Goal: Information Seeking & Learning: Find specific fact

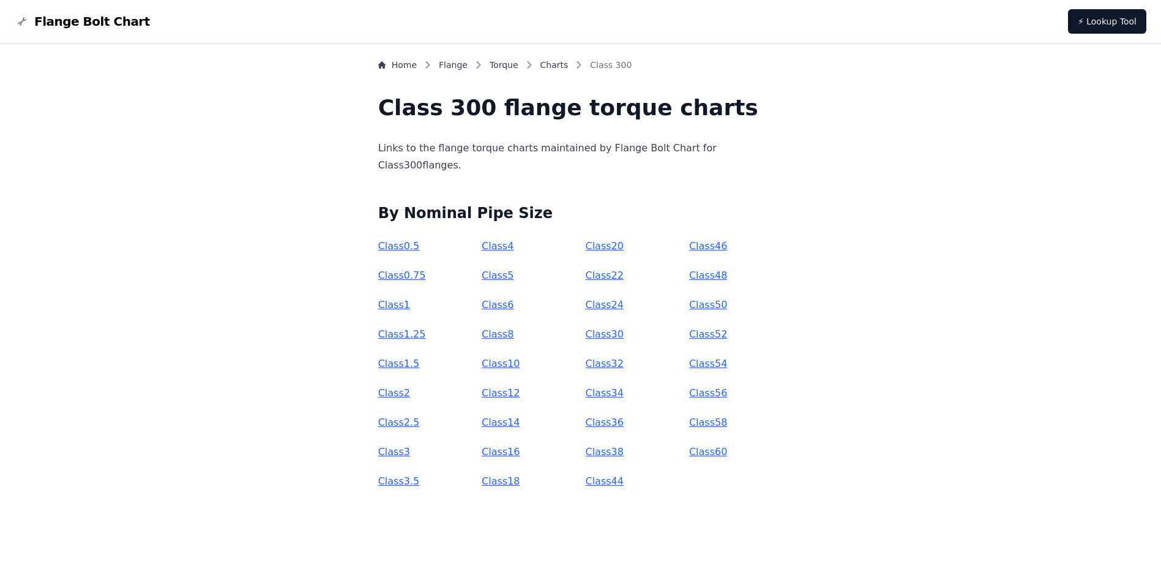
click at [603, 334] on link "Class 30" at bounding box center [604, 334] width 38 height 12
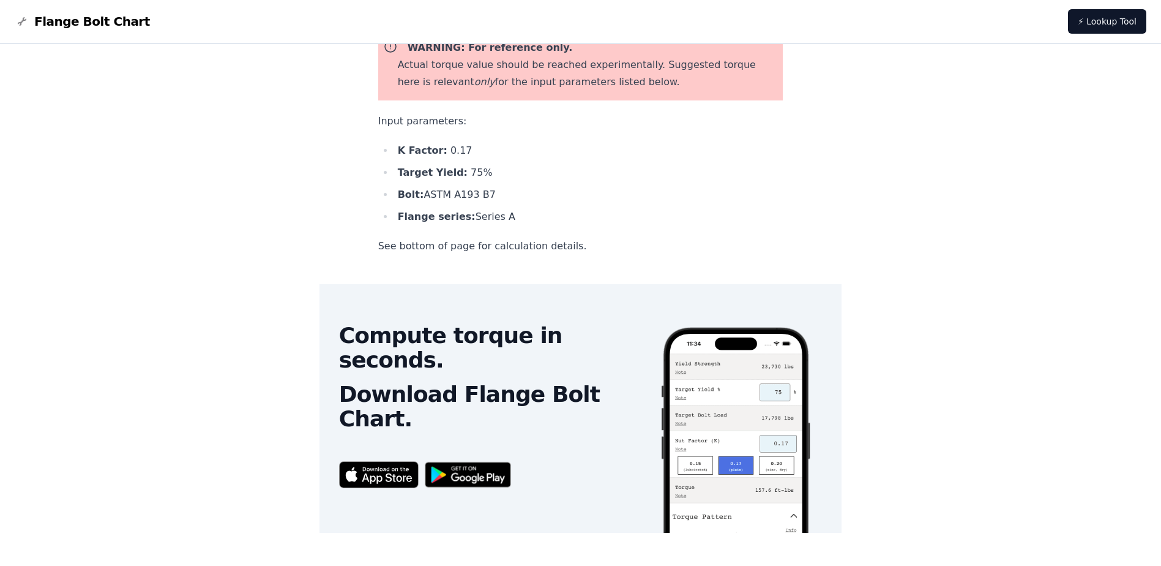
scroll to position [143, 0]
